Goal: Task Accomplishment & Management: Manage account settings

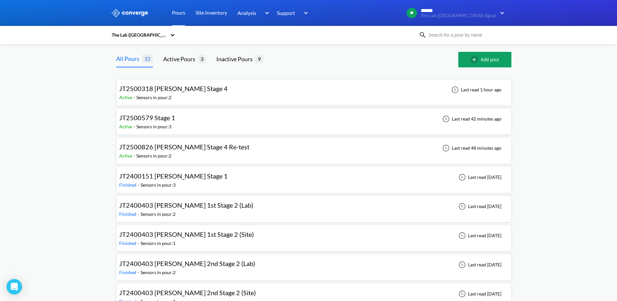
click at [201, 127] on div "JT2500579 Stage 1 Active - Sensors in pour: 3 Last read 42 minutes ago" at bounding box center [314, 121] width 390 height 21
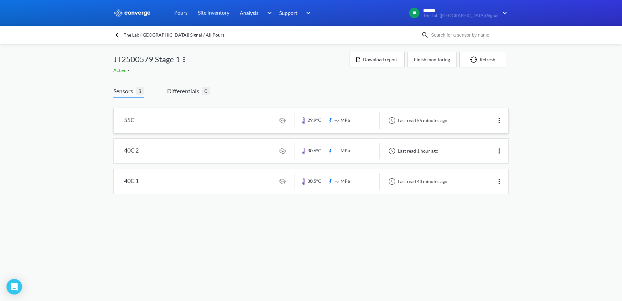
click at [497, 118] on img at bounding box center [500, 121] width 8 height 8
click at [497, 118] on div "Edit" at bounding box center [482, 120] width 41 height 12
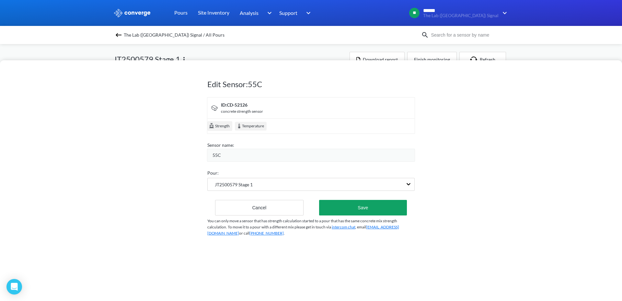
click at [243, 101] on div "ID: CD-52126" at bounding box center [242, 104] width 42 height 7
click at [248, 111] on div "concrete strength sensor" at bounding box center [242, 112] width 42 height 6
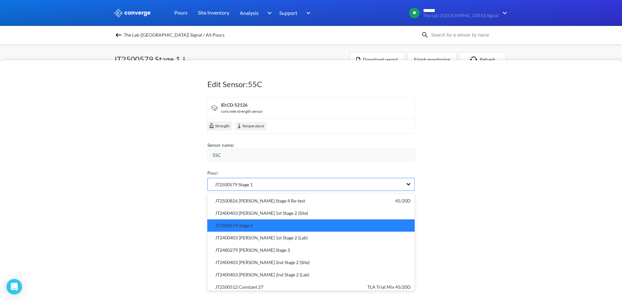
click at [265, 180] on div "JT2500579 Stage 1" at bounding box center [305, 184] width 195 height 12
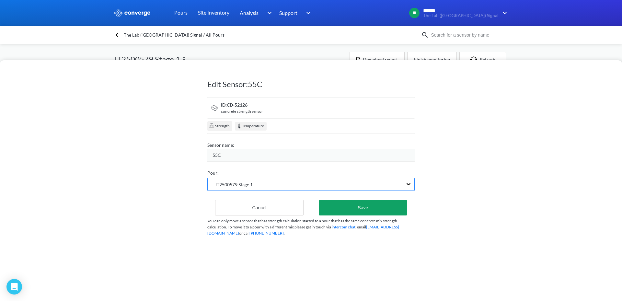
click at [266, 185] on div "JT2500579 Stage 1" at bounding box center [305, 184] width 195 height 12
click at [323, 210] on button "Save" at bounding box center [363, 208] width 88 height 16
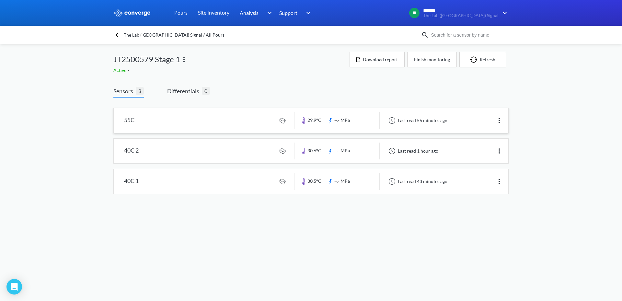
click at [172, 123] on link at bounding box center [311, 120] width 395 height 25
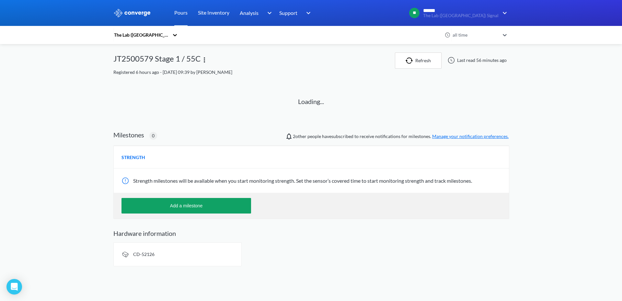
click at [153, 257] on div "CD-52126" at bounding box center [143, 254] width 21 height 7
click at [155, 253] on div "The Lab ([GEOGRAPHIC_DATA]) Signal all time JT2500579 Stage 1 / 55C Refresh Las…" at bounding box center [310, 160] width 395 height 214
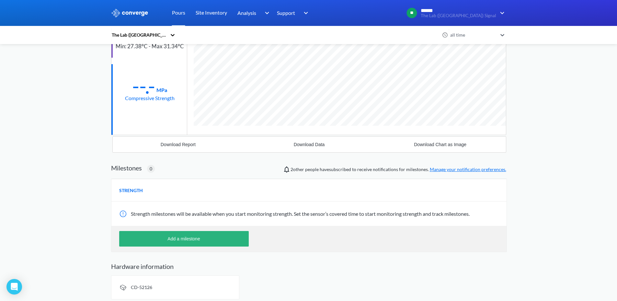
scroll to position [99, 0]
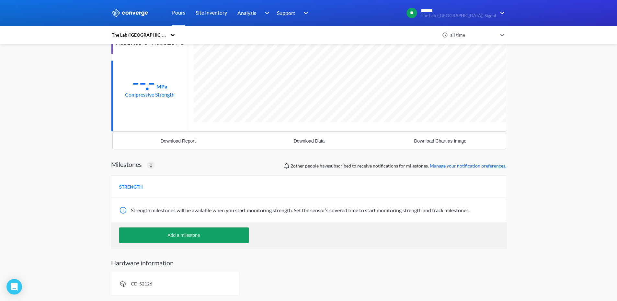
click at [154, 279] on div "CD-52126" at bounding box center [175, 284] width 128 height 24
click at [138, 281] on span "CD-52126" at bounding box center [141, 284] width 21 height 6
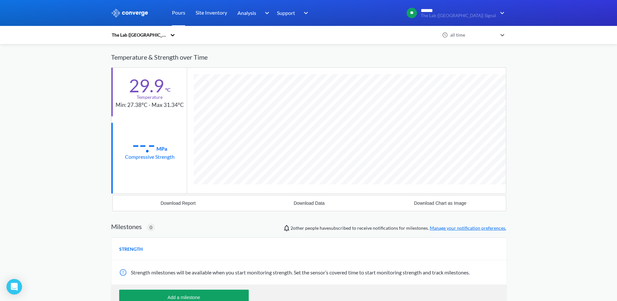
scroll to position [0, 0]
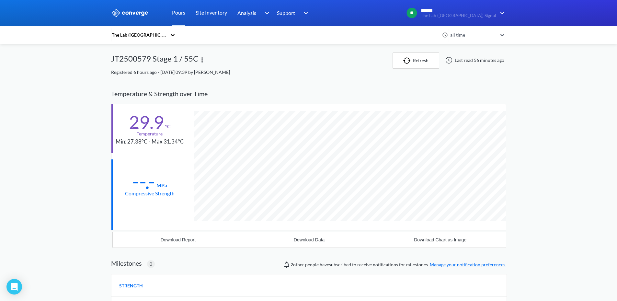
click at [201, 56] on img at bounding box center [202, 60] width 8 height 8
click at [241, 53] on div "JT2500579 Stage 1 / 55C Edit" at bounding box center [252, 61] width 282 height 16
click at [176, 40] on div at bounding box center [173, 35] width 6 height 15
click at [176, 36] on icon at bounding box center [173, 35] width 6 height 6
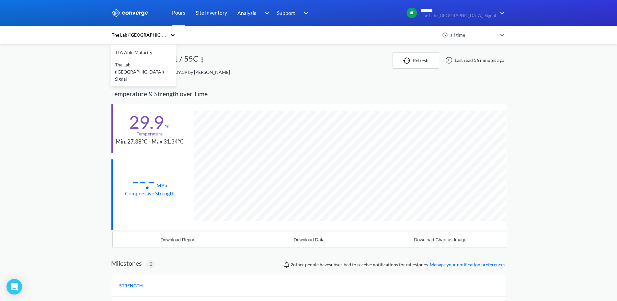
click at [176, 36] on icon at bounding box center [173, 35] width 6 height 6
click at [470, 38] on div "all time" at bounding box center [473, 34] width 49 height 7
click at [320, 75] on div "Registered 6 hours ago - [DATE] 09:39 by [PERSON_NAME]" at bounding box center [308, 72] width 395 height 7
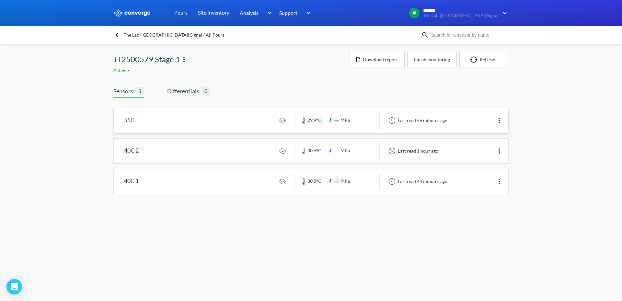
click at [286, 121] on link at bounding box center [311, 120] width 395 height 25
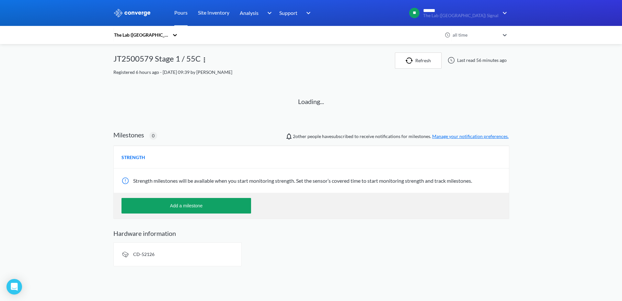
click at [196, 252] on div "CD-52126" at bounding box center [177, 254] width 128 height 24
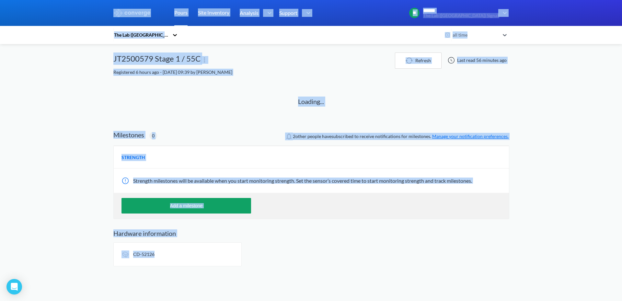
click at [196, 252] on div "CD-52126" at bounding box center [177, 254] width 128 height 24
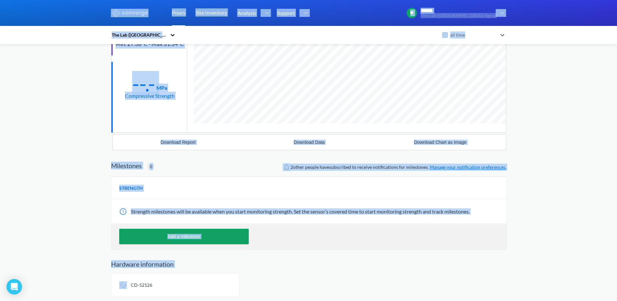
scroll to position [99, 0]
